Goal: Task Accomplishment & Management: Complete application form

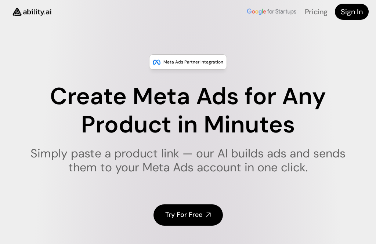
click at [212, 218] on link "Try For Free" at bounding box center [188, 215] width 69 height 21
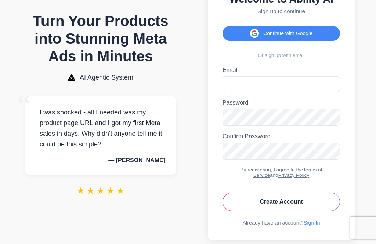
click at [298, 206] on button "Create Account" at bounding box center [282, 202] width 118 height 18
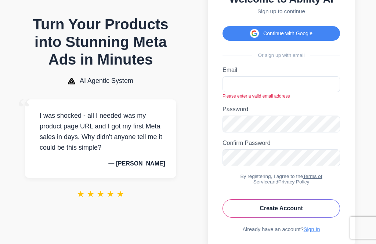
click at [282, 213] on button "Create Account" at bounding box center [282, 209] width 118 height 18
click at [289, 210] on button "Create Account" at bounding box center [282, 209] width 118 height 18
click at [287, 214] on button "Create Account" at bounding box center [282, 209] width 118 height 18
click at [287, 207] on button "Create Account" at bounding box center [282, 209] width 118 height 18
click at [285, 208] on button "Create Account" at bounding box center [282, 209] width 118 height 18
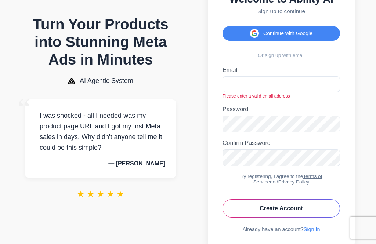
click at [293, 218] on button "Create Account" at bounding box center [282, 209] width 118 height 18
click at [300, 218] on button "Create Account" at bounding box center [282, 209] width 118 height 18
click at [303, 218] on button "Create Account" at bounding box center [282, 209] width 118 height 18
click at [310, 218] on button "Create Account" at bounding box center [282, 209] width 118 height 18
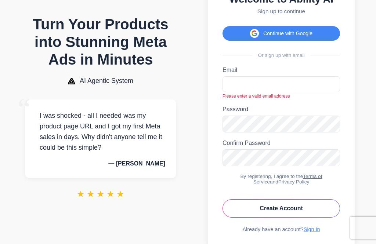
click at [301, 218] on button "Create Account" at bounding box center [282, 209] width 118 height 18
click at [318, 231] on div "Welcome to Ability AI Sign up to continue Continue with Google Or sign up with …" at bounding box center [281, 113] width 147 height 269
click at [313, 233] on link "Sign In" at bounding box center [312, 230] width 17 height 6
click at [321, 227] on div "Already have an account? Sign In" at bounding box center [282, 230] width 118 height 6
